Goal: Transaction & Acquisition: Purchase product/service

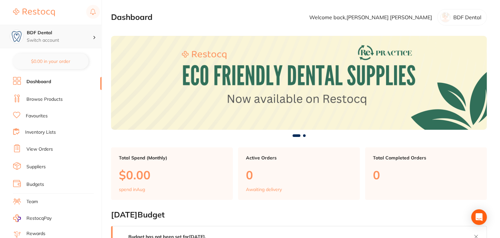
click at [94, 36] on icon at bounding box center [94, 37] width 2 height 3
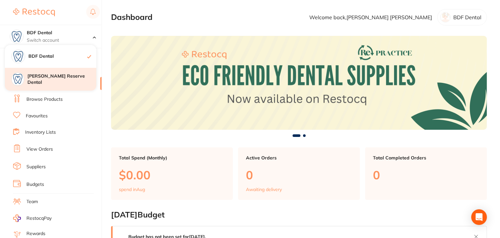
click at [58, 81] on h4 "Logan Reserve Dental" at bounding box center [61, 79] width 69 height 13
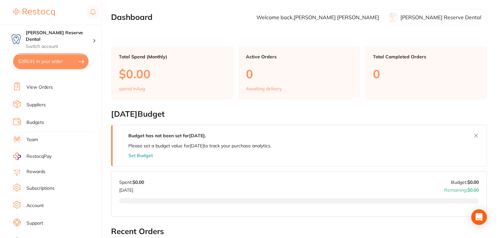
scroll to position [66, 0]
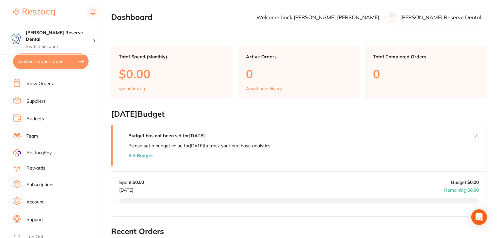
click at [35, 234] on link "Log Out" at bounding box center [34, 237] width 17 height 7
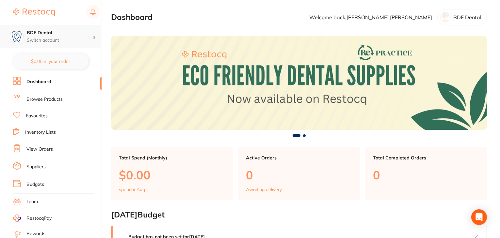
click at [89, 39] on p "Switch account" at bounding box center [60, 40] width 66 height 7
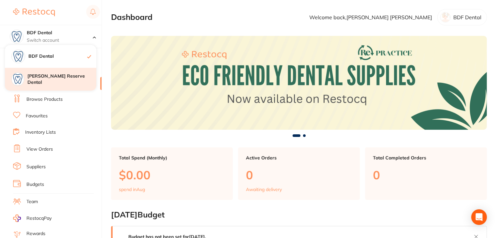
click at [67, 79] on h4 "[PERSON_NAME] Reserve Dental" at bounding box center [61, 79] width 69 height 13
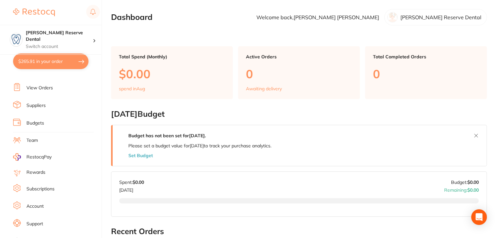
scroll to position [66, 0]
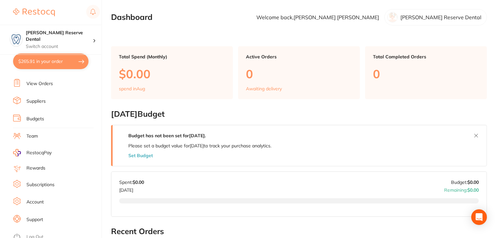
click at [35, 232] on li "Log Out" at bounding box center [56, 237] width 86 height 10
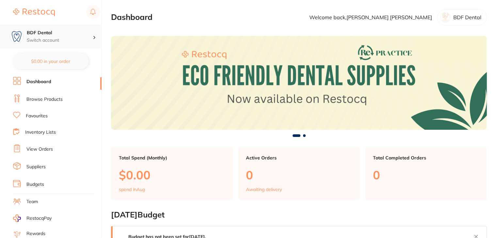
click at [83, 39] on p "Switch account" at bounding box center [60, 40] width 66 height 7
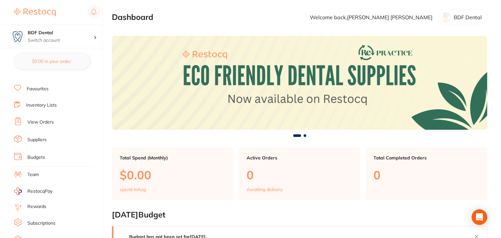
scroll to position [65, 0]
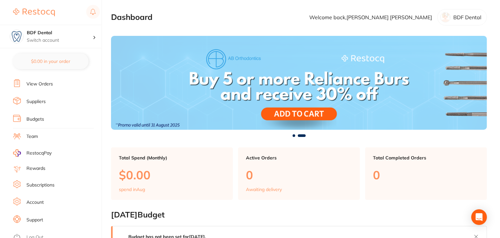
click at [50, 182] on link "Subscriptions" at bounding box center [40, 185] width 28 height 7
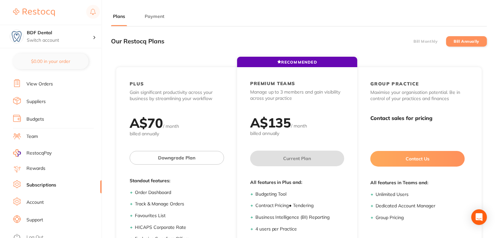
click at [157, 15] on button "Payment" at bounding box center [154, 16] width 23 height 6
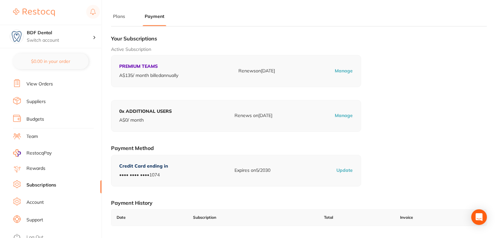
click at [37, 235] on link "Log Out" at bounding box center [34, 237] width 17 height 7
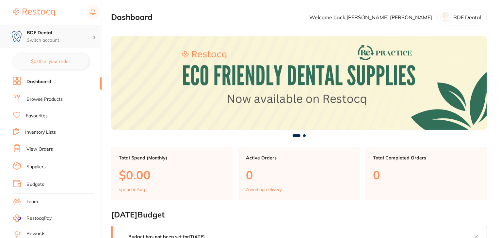
click at [51, 43] on div "BDF Dental Switch account" at bounding box center [50, 36] width 101 height 23
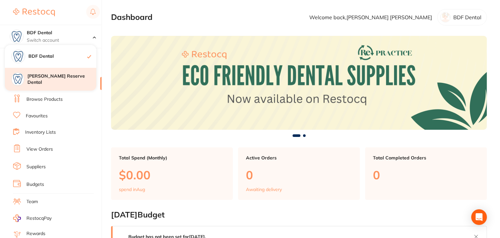
click at [49, 82] on h4 "[PERSON_NAME] Reserve Dental" at bounding box center [61, 79] width 69 height 13
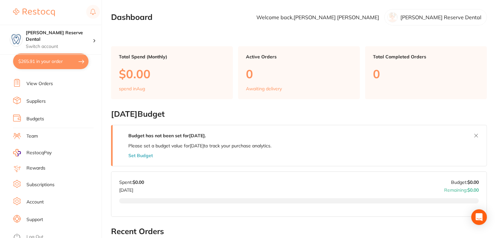
click at [33, 234] on link "Log Out" at bounding box center [34, 237] width 17 height 7
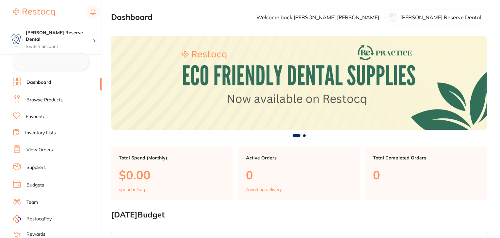
checkbox input "false"
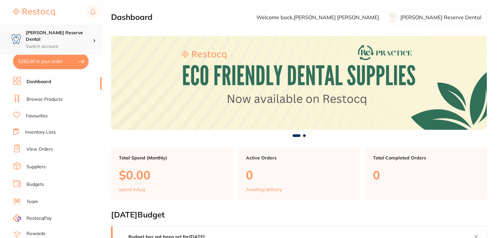
click at [89, 43] on p "Switch account" at bounding box center [59, 46] width 67 height 7
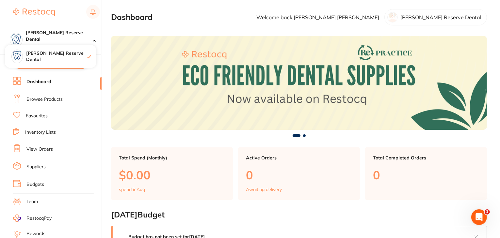
click at [70, 11] on div at bounding box center [56, 12] width 87 height 15
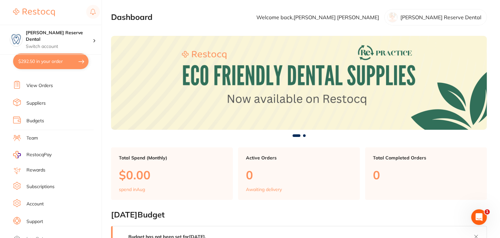
scroll to position [66, 0]
click at [37, 234] on link "Log Out" at bounding box center [34, 237] width 17 height 7
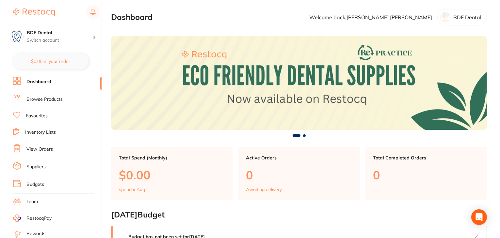
click at [35, 199] on link "Team" at bounding box center [31, 202] width 11 height 7
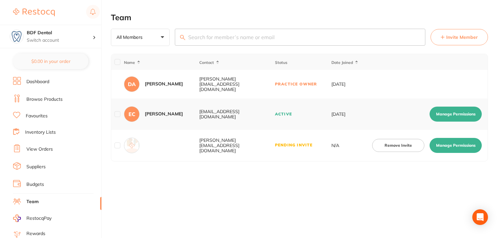
click at [451, 140] on button "Manage Permissions" at bounding box center [456, 145] width 52 height 15
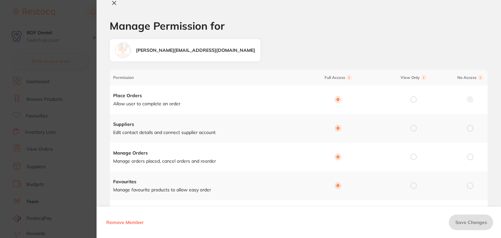
click at [113, 3] on icon at bounding box center [114, 2] width 5 height 5
checkbox input "false"
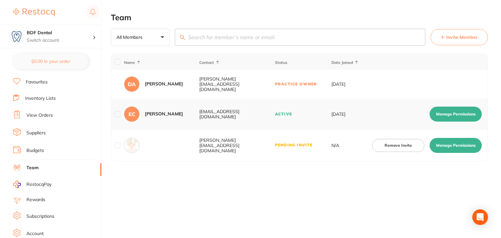
scroll to position [66, 0]
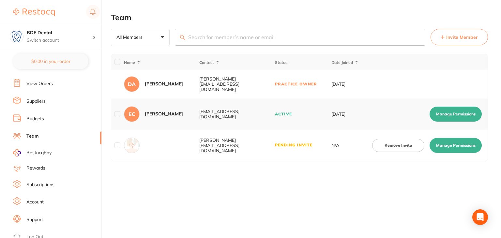
click at [39, 232] on li "Log Out" at bounding box center [56, 237] width 86 height 10
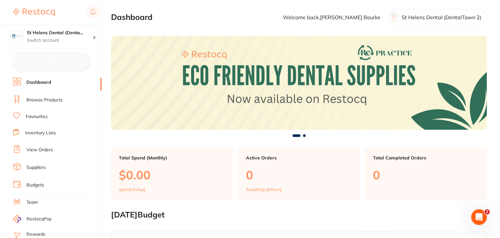
click at [37, 164] on link "Suppliers" at bounding box center [35, 167] width 19 height 7
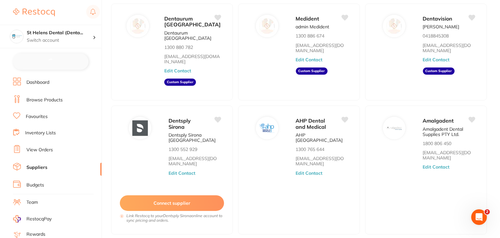
scroll to position [98, 0]
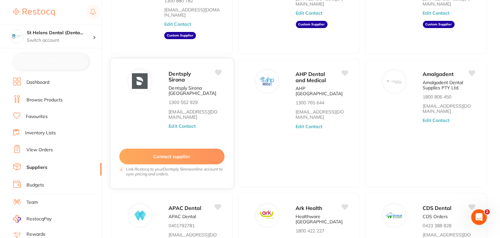
checkbox input "false"
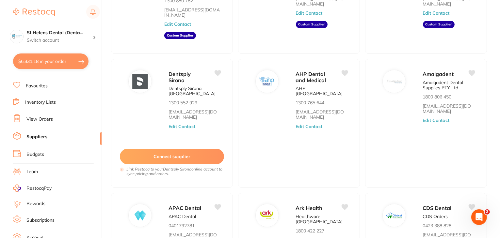
scroll to position [66, 0]
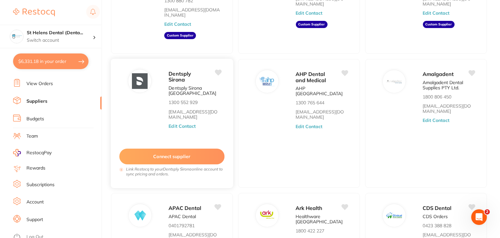
click at [198, 149] on button "Connect supplier" at bounding box center [171, 157] width 105 height 16
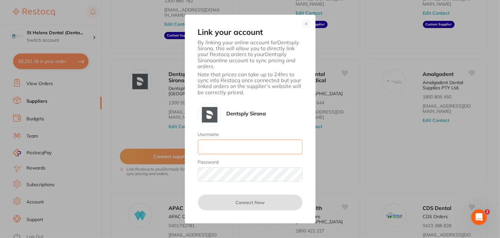
type input "skan3067@gmail.com"
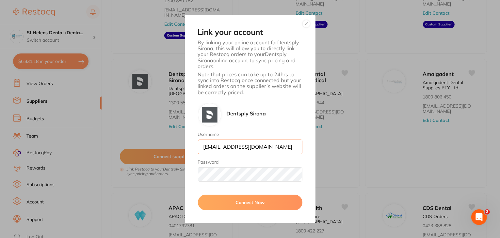
click at [263, 147] on input "skan3067@gmail.com" at bounding box center [250, 147] width 104 height 14
click at [108, 24] on div "Link your account By linking your online account for Dentsply Sirona , this wil…" at bounding box center [250, 119] width 500 height 238
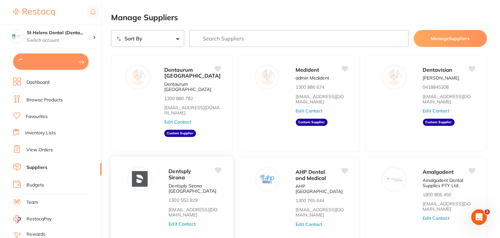
scroll to position [98, 0]
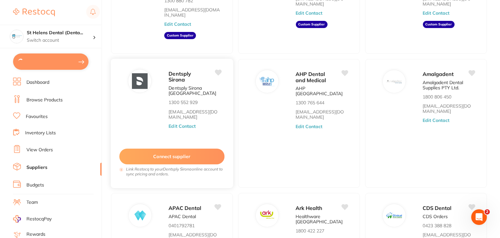
click at [188, 152] on button "Connect supplier" at bounding box center [171, 157] width 105 height 16
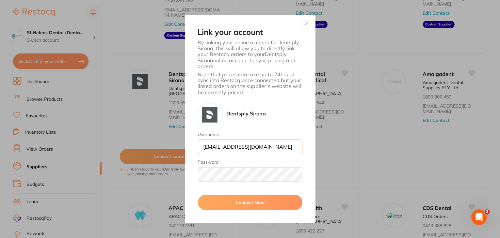
click at [259, 147] on input "skan3067@gmail.com" at bounding box center [250, 147] width 104 height 14
click at [266, 148] on input "skan3067@gmail.com" at bounding box center [250, 147] width 104 height 14
click at [107, 21] on div "Link your account By linking your online account for Dentsply Sirona , this wil…" at bounding box center [250, 119] width 500 height 238
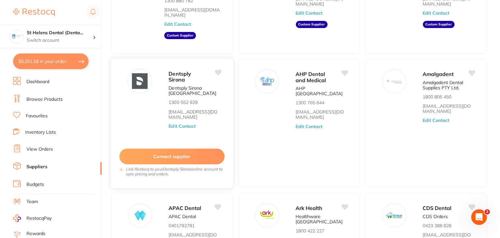
click at [179, 149] on button "Connect supplier" at bounding box center [171, 157] width 105 height 16
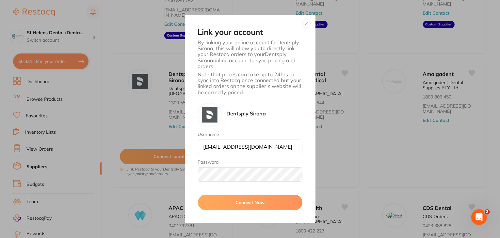
click at [108, 34] on div "Link your account By linking your online account for Dentsply Sirona , this wil…" at bounding box center [250, 119] width 500 height 238
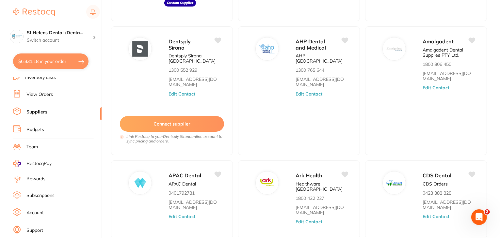
scroll to position [66, 0]
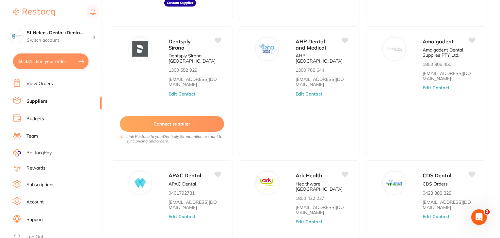
click at [34, 82] on link "View Orders" at bounding box center [39, 84] width 26 height 7
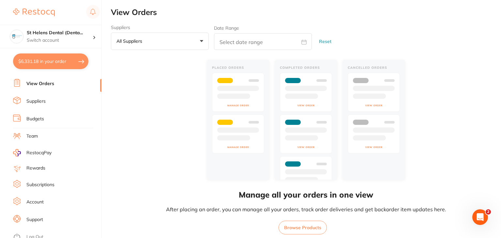
click at [29, 100] on link "Suppliers" at bounding box center [35, 101] width 19 height 7
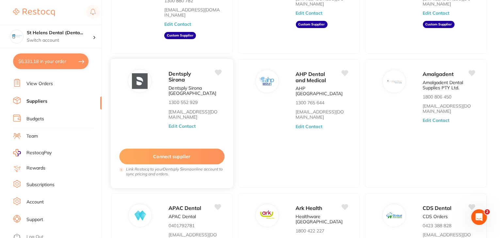
click at [175, 149] on button "Connect supplier" at bounding box center [171, 157] width 105 height 16
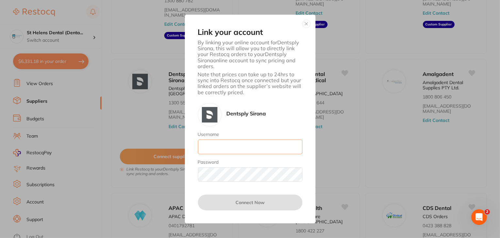
type input "skan3067@gmail.com"
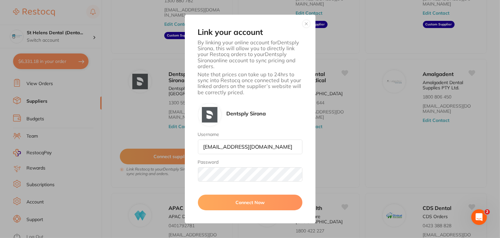
click at [306, 25] on button "button" at bounding box center [306, 24] width 8 height 8
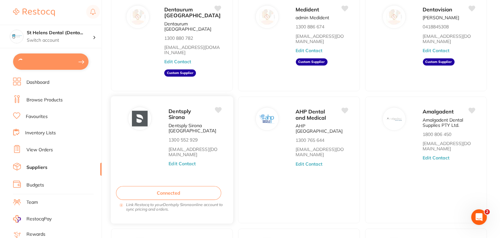
scroll to position [131, 0]
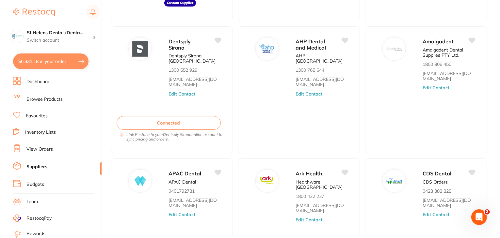
click at [55, 66] on button "$6,331.18 in your order" at bounding box center [50, 62] width 75 height 16
checkbox input "true"
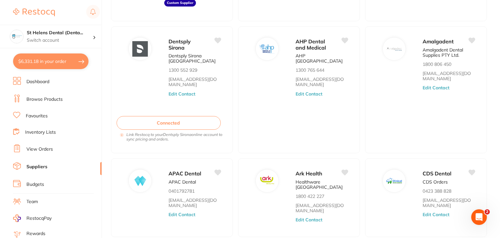
checkbox input "true"
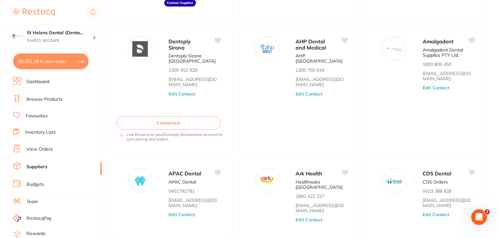
checkbox input "true"
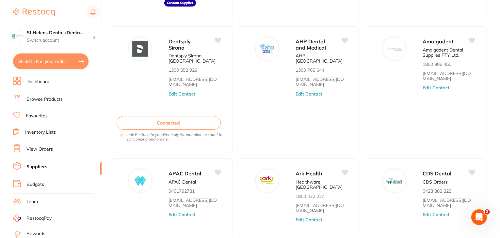
checkbox input "true"
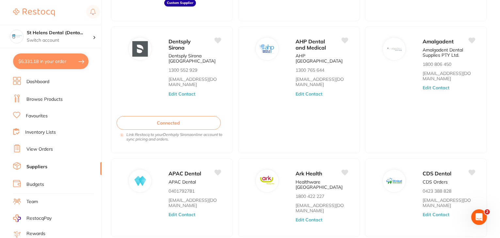
checkbox input "true"
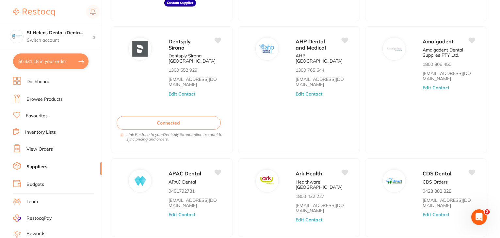
checkbox input "true"
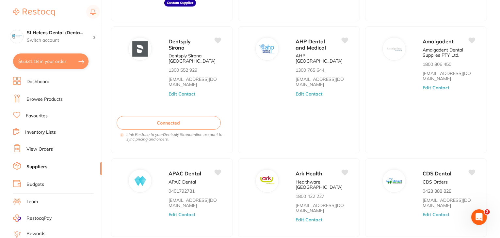
checkbox input "true"
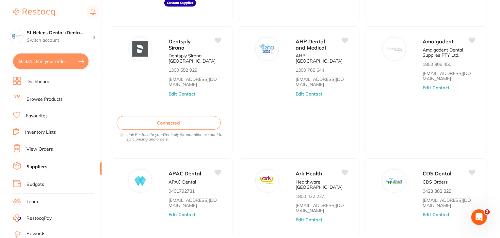
checkbox input "true"
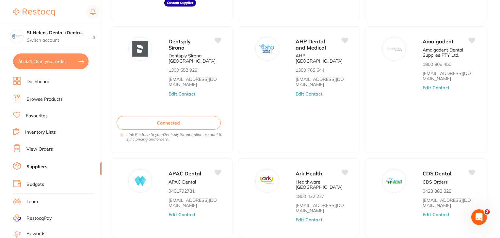
checkbox input "true"
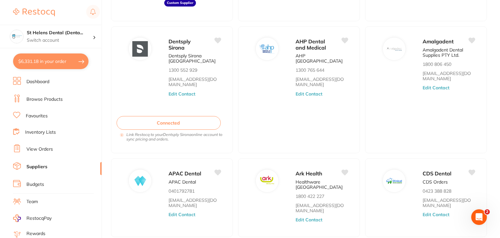
checkbox input "true"
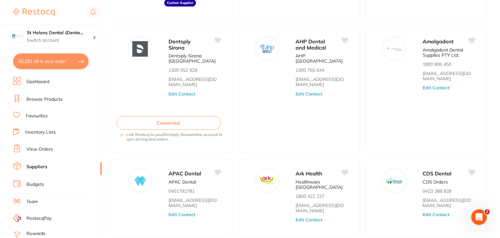
checkbox input "true"
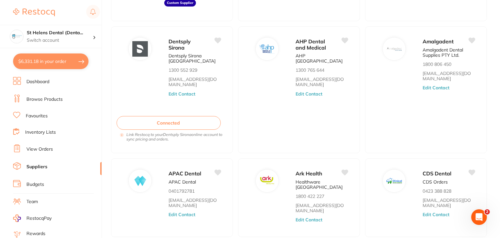
checkbox input "true"
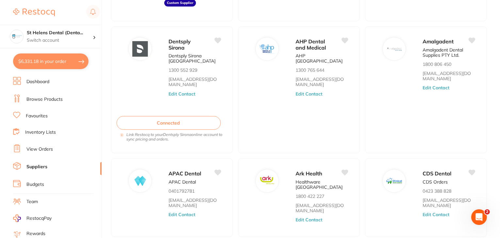
checkbox input "true"
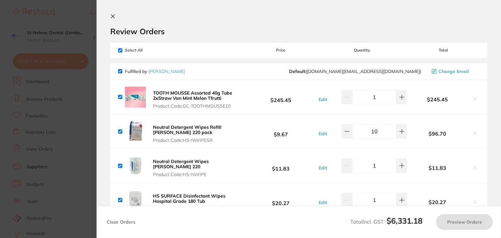
click at [120, 50] on input "checkbox" at bounding box center [120, 50] width 4 height 4
checkbox input "false"
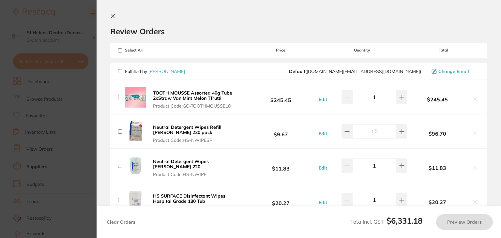
checkbox input "false"
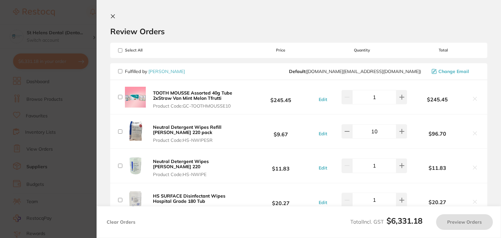
checkbox input "false"
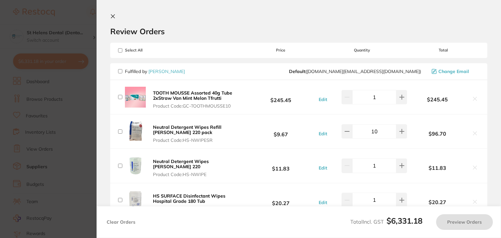
checkbox input "false"
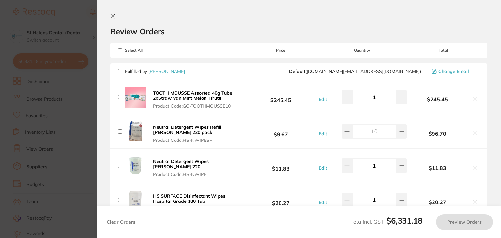
checkbox input "false"
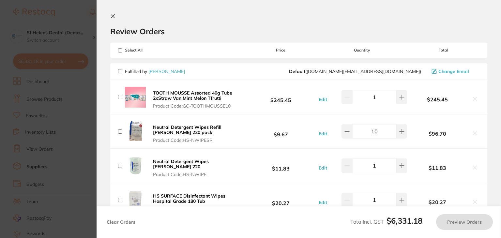
checkbox input "false"
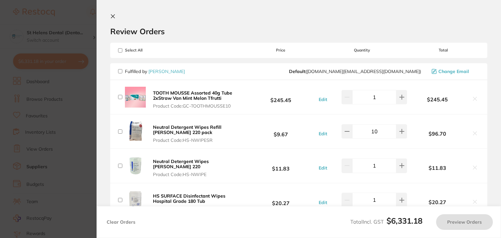
checkbox input "false"
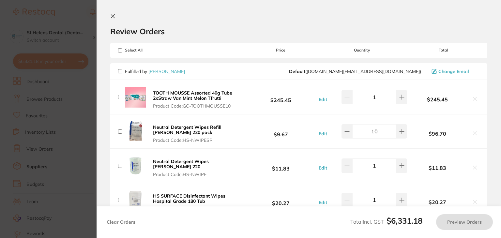
checkbox input "false"
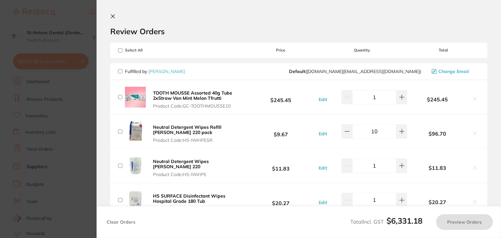
checkbox input "false"
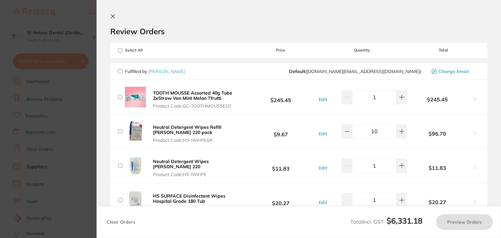
checkbox input "false"
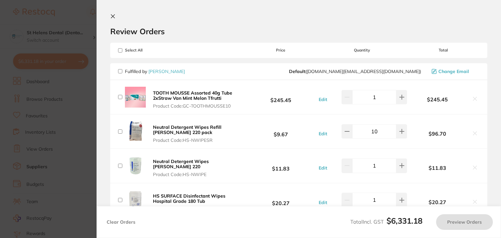
checkbox input "false"
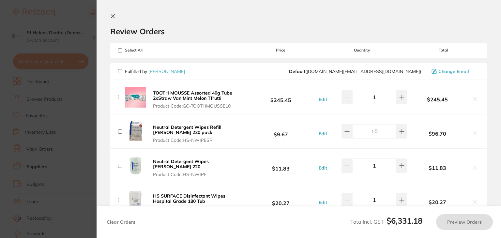
checkbox input "false"
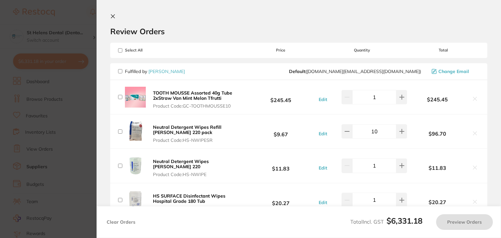
checkbox input "false"
click at [112, 15] on icon at bounding box center [112, 16] width 5 height 5
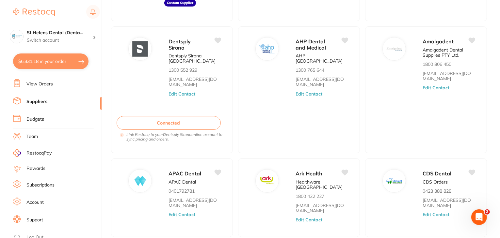
scroll to position [66, 0]
click at [36, 234] on link "Log Out" at bounding box center [34, 237] width 17 height 7
